Goal: Task Accomplishment & Management: Use online tool/utility

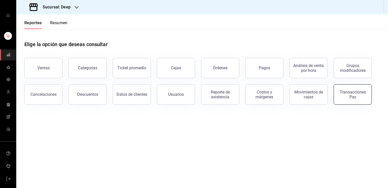
click at [355, 100] on button "Transacciones Pay" at bounding box center [353, 94] width 38 height 20
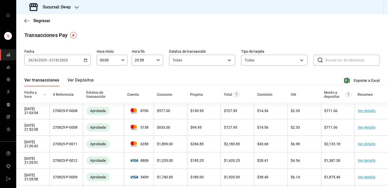
click at [87, 60] on div "2025-08-26 26 / 8 / 2025 - 2025-08-27 27 / 8 / 2025" at bounding box center [57, 60] width 66 height 11
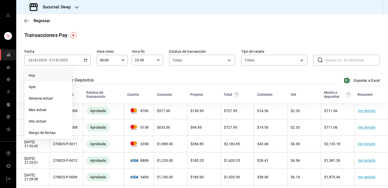
click at [57, 76] on span "Hoy" at bounding box center [48, 75] width 39 height 5
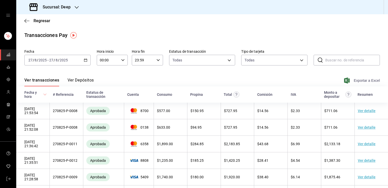
click at [344, 81] on icon "button" at bounding box center [347, 80] width 6 height 6
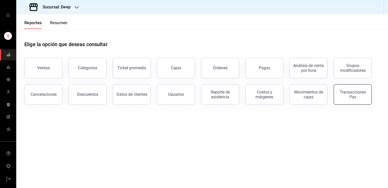
click at [352, 93] on div "Transacciones Pay" at bounding box center [353, 94] width 32 height 10
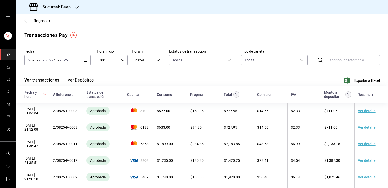
click at [84, 60] on icon "button" at bounding box center [86, 60] width 4 height 4
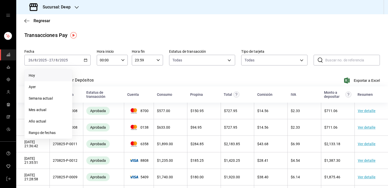
click at [50, 72] on li "Hoy" at bounding box center [49, 75] width 48 height 11
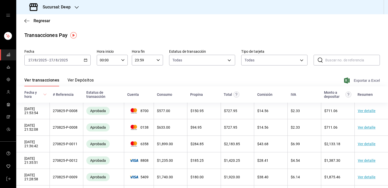
click at [368, 81] on span "Exportar a Excel" at bounding box center [362, 80] width 35 height 6
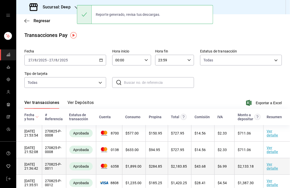
click at [267, 165] on link "Ver detalle" at bounding box center [272, 166] width 11 height 8
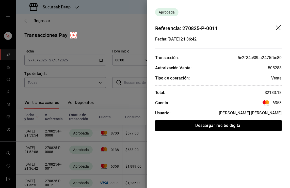
click at [280, 28] on icon "drag" at bounding box center [278, 27] width 5 height 5
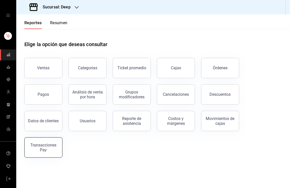
click at [49, 153] on button "Transacciones Pay" at bounding box center [43, 147] width 38 height 20
